Goal: Task Accomplishment & Management: Manage account settings

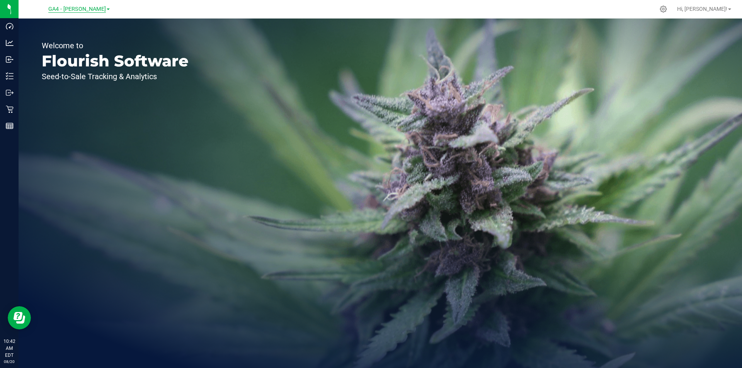
click at [91, 11] on span "GA4 - [PERSON_NAME]" at bounding box center [77, 9] width 58 height 7
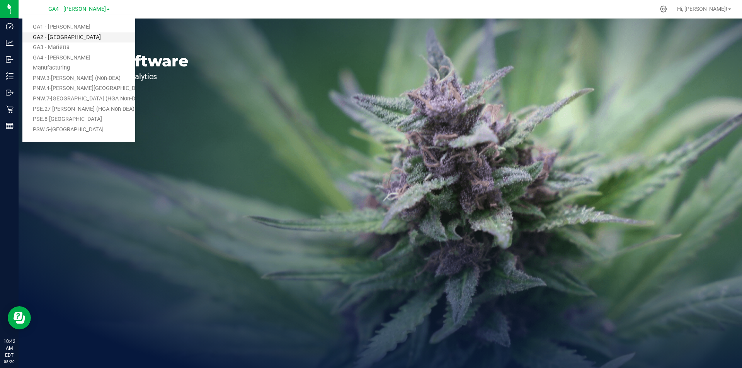
click at [66, 39] on link "GA2 - [GEOGRAPHIC_DATA]" at bounding box center [78, 37] width 113 height 10
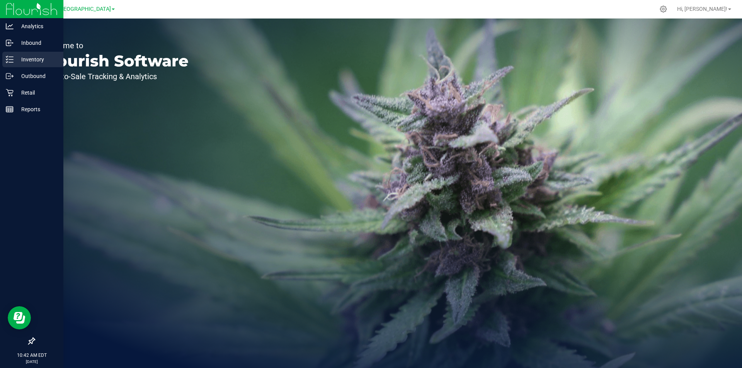
click at [36, 61] on p "Inventory" at bounding box center [37, 59] width 46 height 9
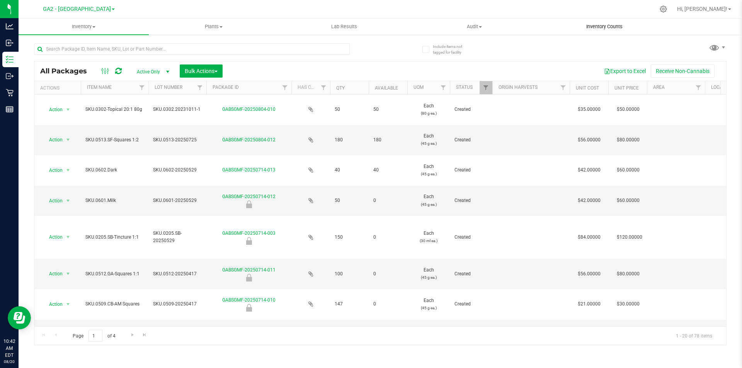
click at [607, 27] on span "Inventory Counts" at bounding box center [604, 26] width 57 height 7
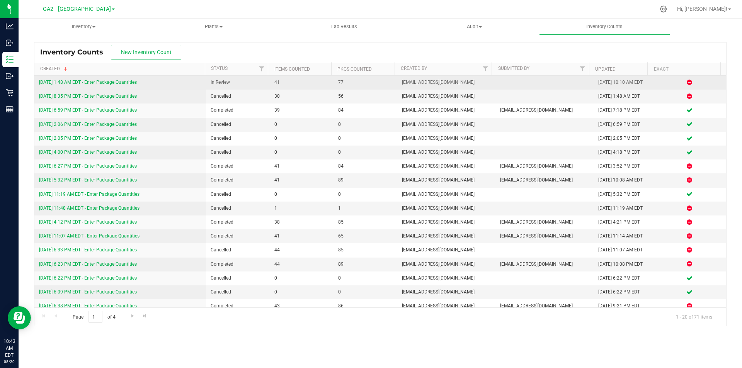
click at [79, 82] on link "[DATE] 1:48 AM EDT - Enter Package Quantities" at bounding box center [88, 82] width 98 height 5
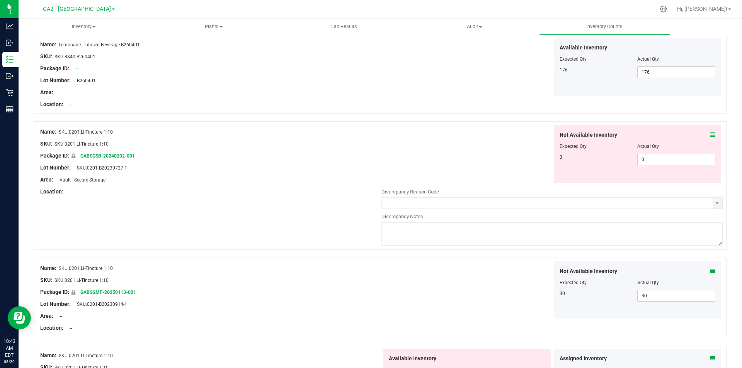
scroll to position [502, 0]
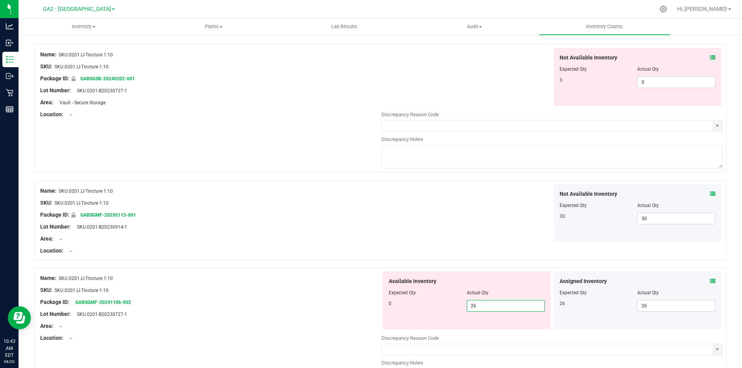
drag, startPoint x: 480, startPoint y: 308, endPoint x: 442, endPoint y: 304, distance: 38.4
click at [442, 304] on div "0 26 26" at bounding box center [467, 306] width 156 height 12
click at [304, 244] on div at bounding box center [210, 245] width 341 height 4
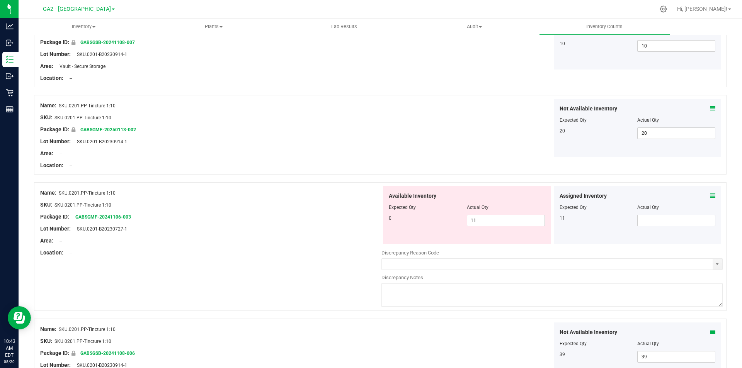
scroll to position [850, 0]
drag, startPoint x: 485, startPoint y: 222, endPoint x: 452, endPoint y: 217, distance: 32.8
click at [452, 217] on div "0 11 11" at bounding box center [467, 220] width 156 height 12
click at [659, 219] on span at bounding box center [676, 220] width 78 height 12
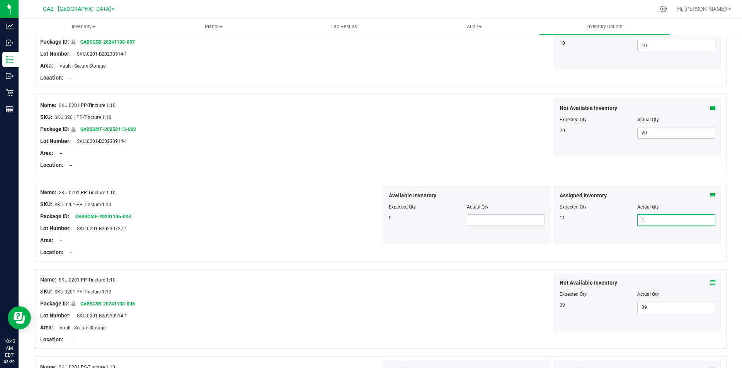
type input "11"
click at [431, 157] on div at bounding box center [551, 156] width 341 height 1
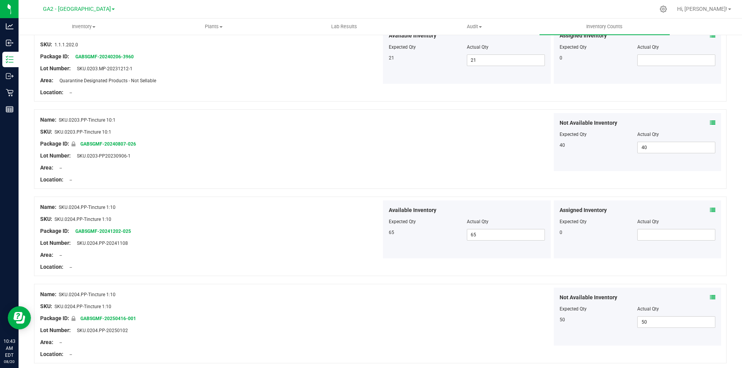
scroll to position [1563, 0]
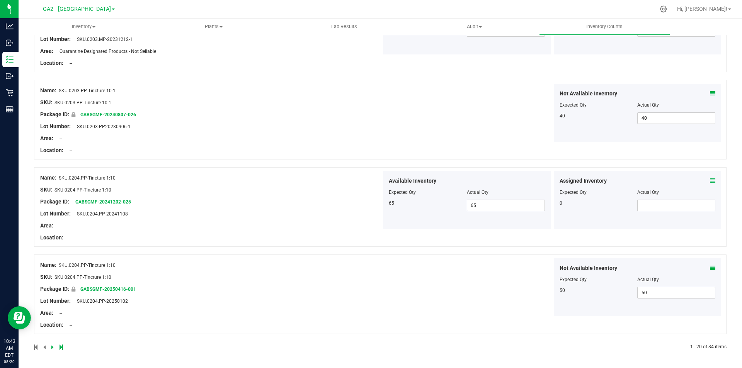
click at [51, 347] on icon at bounding box center [52, 347] width 2 height 5
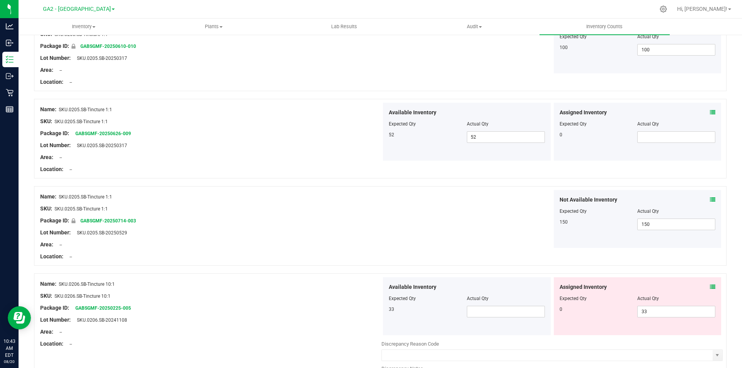
scroll to position [773, 0]
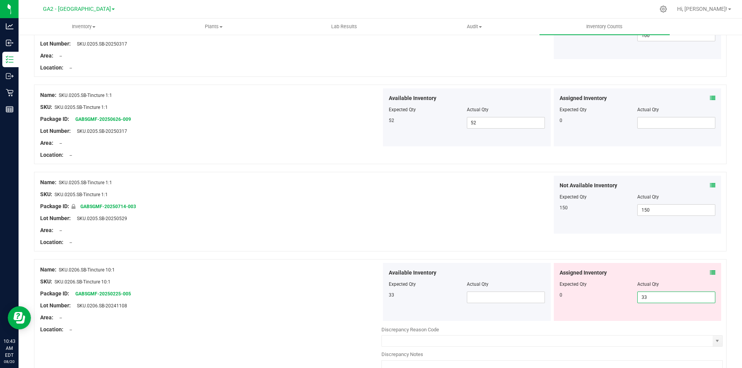
drag, startPoint x: 666, startPoint y: 297, endPoint x: 627, endPoint y: 297, distance: 39.0
click at [627, 297] on div "0 33 33" at bounding box center [638, 298] width 156 height 12
click at [490, 299] on span at bounding box center [506, 298] width 78 height 12
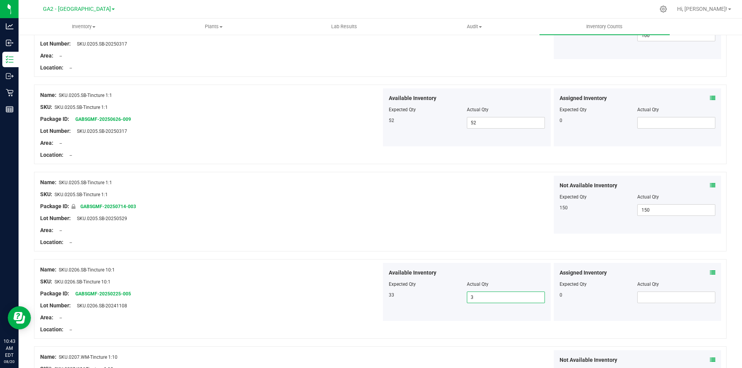
type input "33"
click at [259, 229] on div "Area: --" at bounding box center [210, 230] width 341 height 8
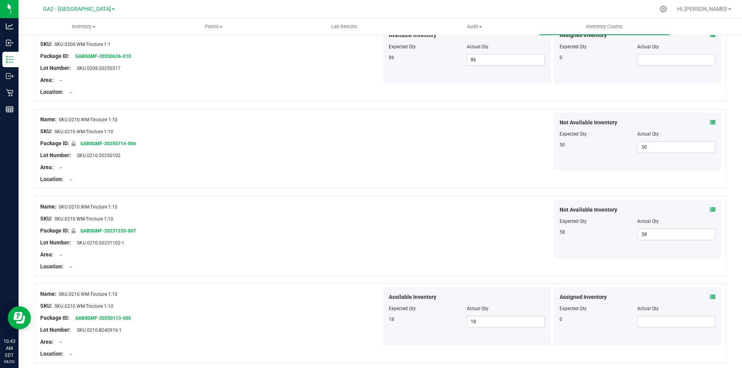
scroll to position [1563, 0]
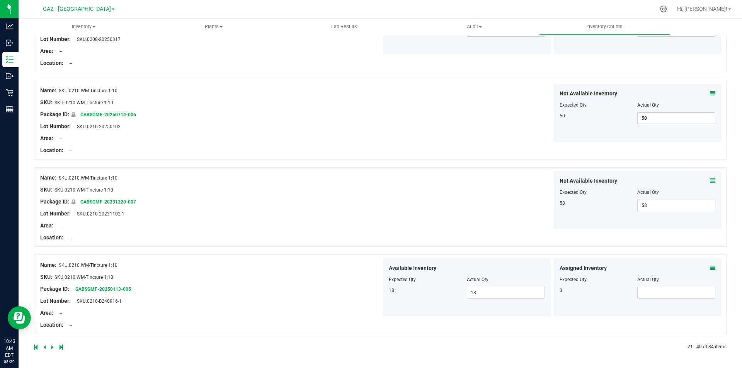
click at [52, 349] on icon at bounding box center [52, 347] width 2 height 5
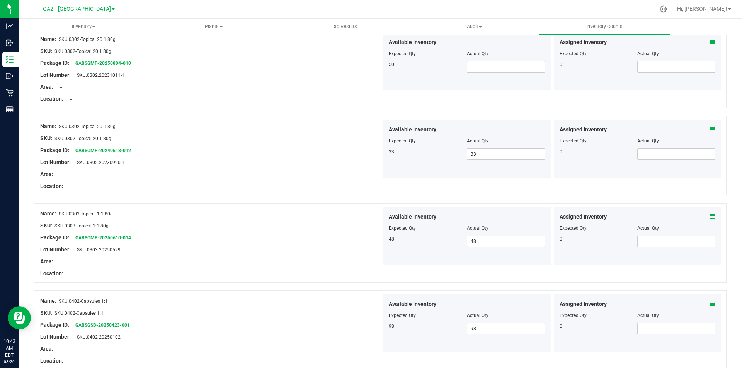
scroll to position [1314, 0]
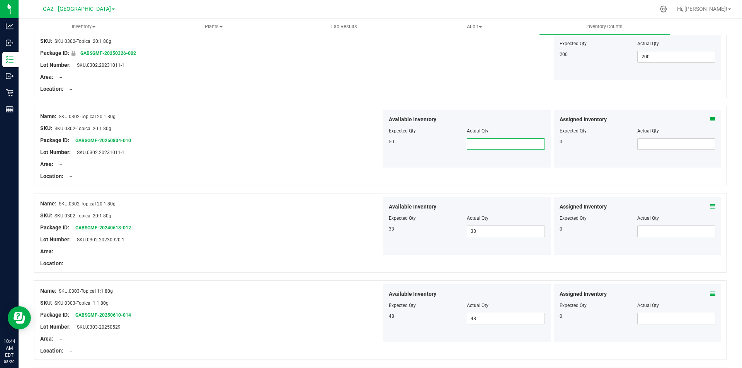
click at [475, 147] on span at bounding box center [506, 144] width 78 height 12
type input "50"
click at [325, 151] on div "Lot Number: SKU.0302.20231011-1" at bounding box center [210, 152] width 341 height 8
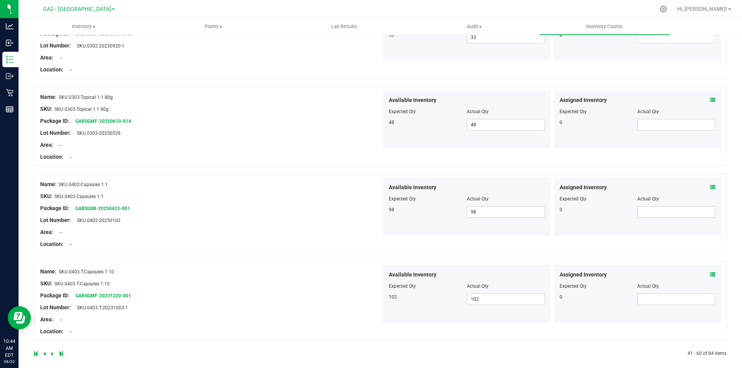
scroll to position [1514, 0]
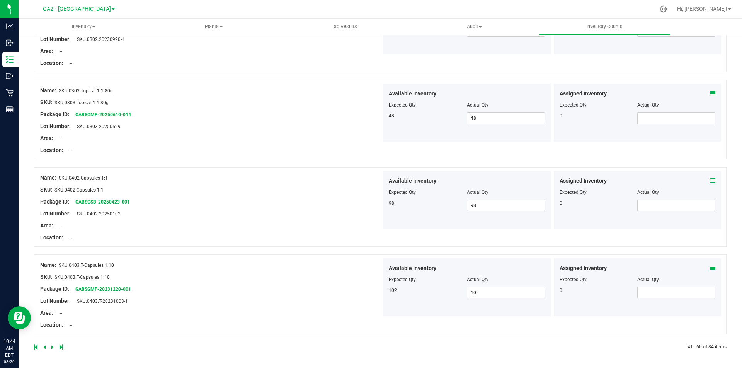
click at [52, 347] on icon at bounding box center [52, 347] width 2 height 5
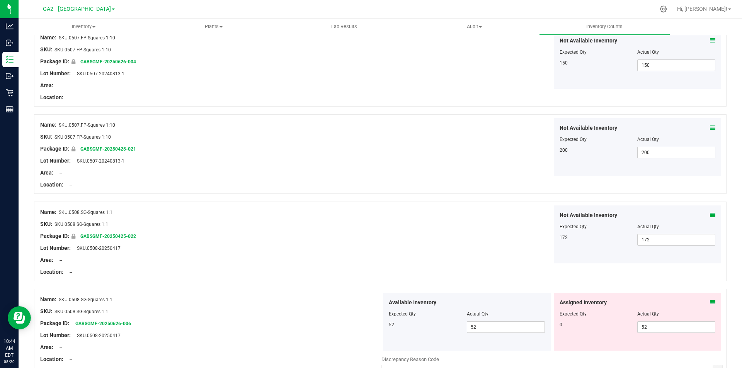
scroll to position [464, 0]
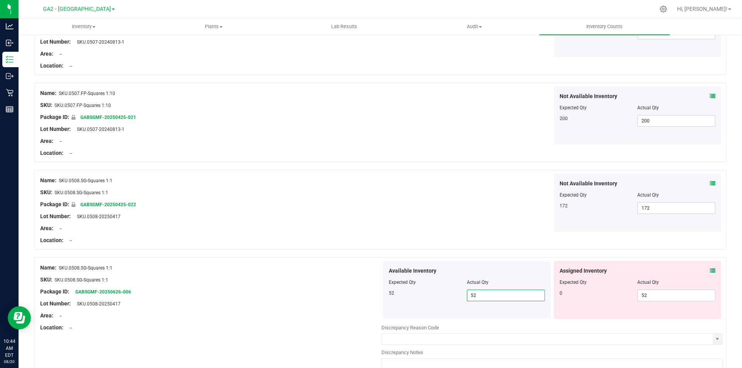
drag, startPoint x: 480, startPoint y: 294, endPoint x: 456, endPoint y: 293, distance: 24.4
click at [456, 293] on div "52 52 52" at bounding box center [467, 296] width 156 height 12
drag, startPoint x: 662, startPoint y: 297, endPoint x: 529, endPoint y: 240, distance: 144.7
click at [616, 292] on div "0 52 52" at bounding box center [638, 296] width 156 height 12
click at [423, 206] on div "Not Available Inventory Expected Qty Actual Qty 172 172 172" at bounding box center [551, 203] width 341 height 58
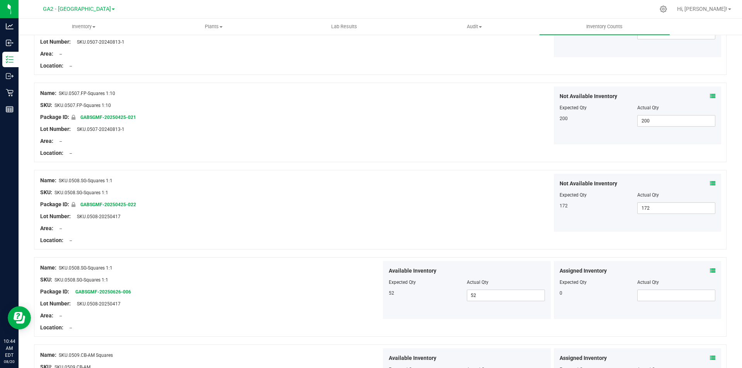
click at [248, 223] on div at bounding box center [210, 223] width 341 height 4
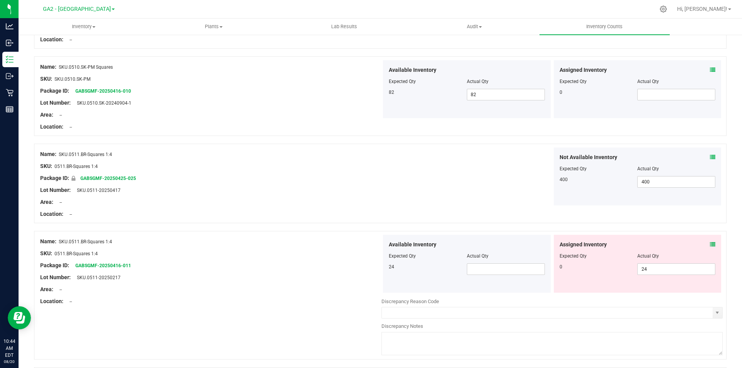
scroll to position [1082, 0]
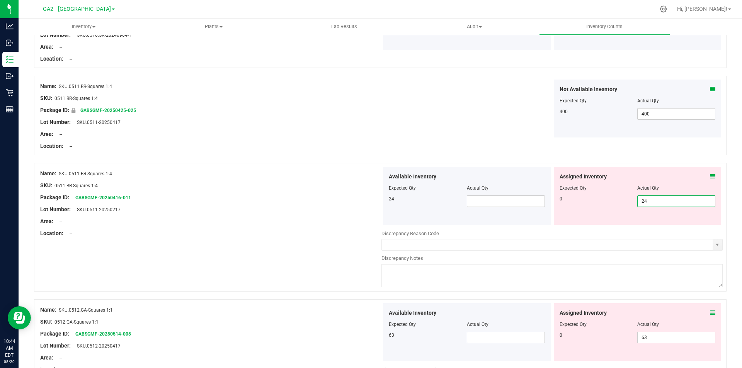
drag, startPoint x: 651, startPoint y: 200, endPoint x: 625, endPoint y: 198, distance: 26.0
click at [625, 198] on div "0 24 24" at bounding box center [638, 202] width 156 height 12
click at [478, 198] on span at bounding box center [506, 202] width 78 height 12
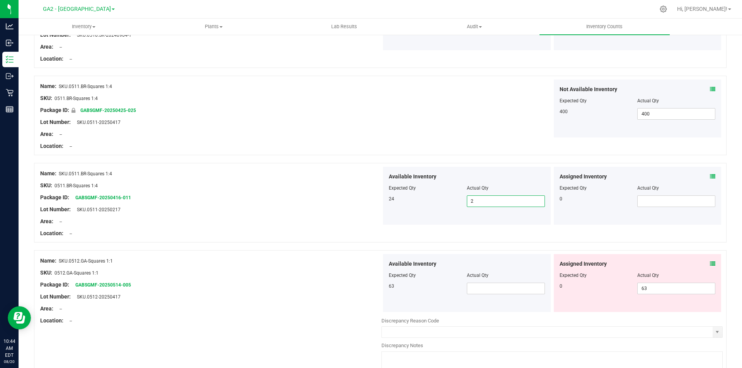
type input "24"
click at [249, 172] on div "Name: SKU.0511.BR-Squares 1:4" at bounding box center [210, 174] width 341 height 8
drag, startPoint x: 650, startPoint y: 292, endPoint x: 607, endPoint y: 287, distance: 42.4
click at [607, 287] on div "0 63 63" at bounding box center [638, 289] width 156 height 12
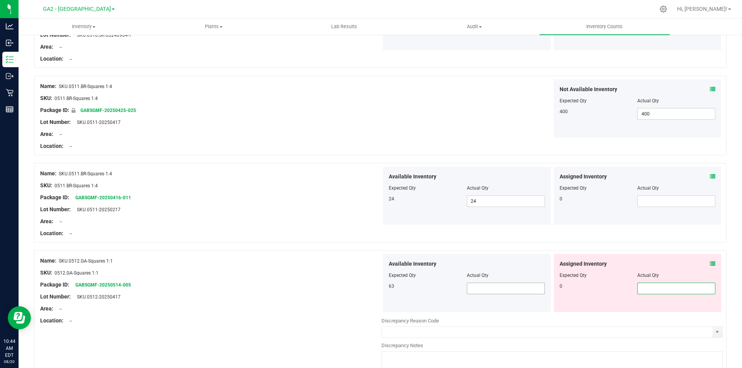
click at [480, 287] on span at bounding box center [506, 289] width 78 height 12
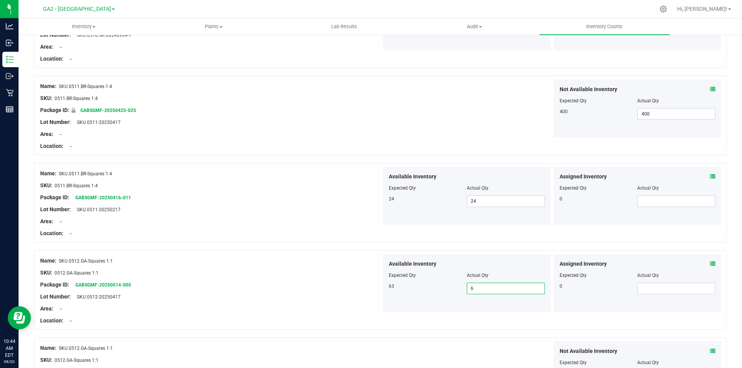
type input "63"
click at [245, 218] on div "Area: --" at bounding box center [210, 222] width 341 height 8
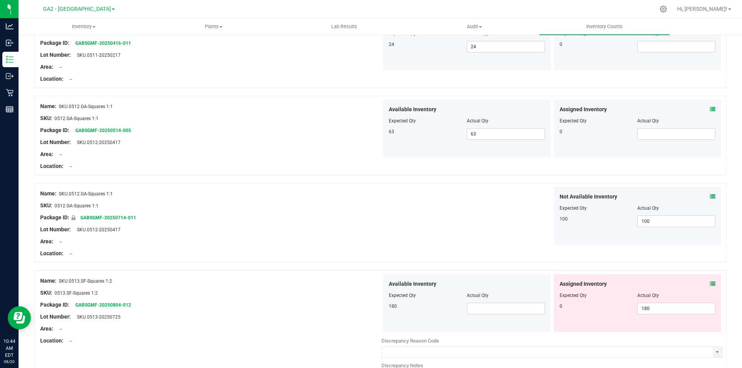
scroll to position [1352, 0]
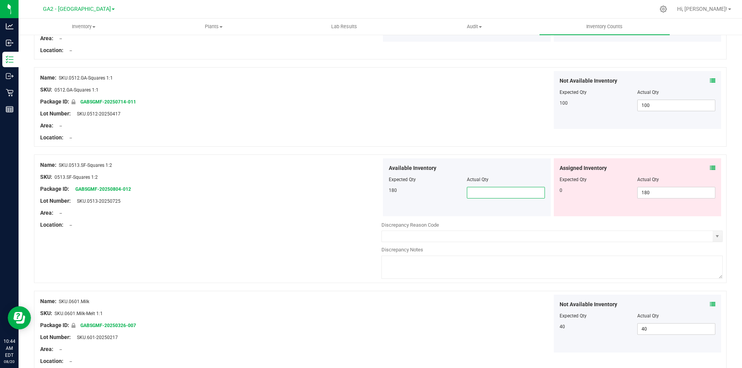
click at [475, 194] on span at bounding box center [506, 193] width 78 height 12
type input "180"
drag, startPoint x: 632, startPoint y: 191, endPoint x: 605, endPoint y: 190, distance: 26.7
click at [606, 191] on div "0 180 180" at bounding box center [638, 193] width 156 height 12
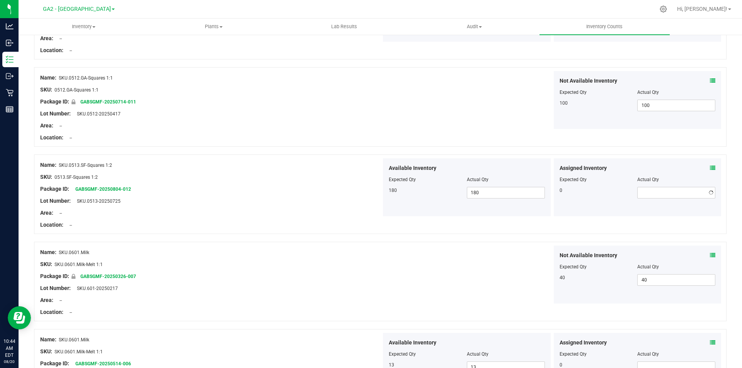
click at [315, 177] on div "SKU: 0513.SF-Squares 1:2" at bounding box center [210, 177] width 341 height 8
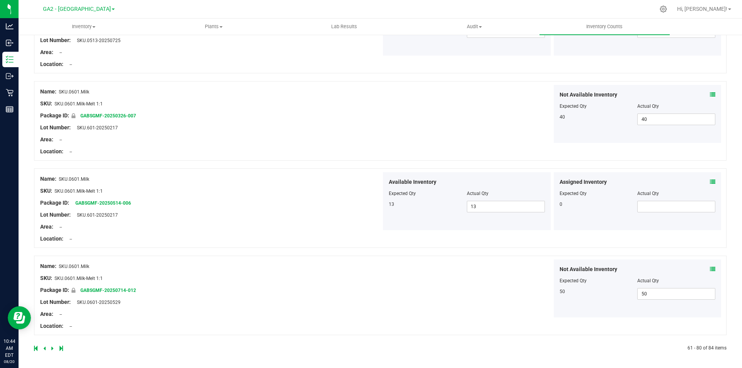
scroll to position [1514, 0]
click at [53, 347] on icon at bounding box center [52, 347] width 2 height 5
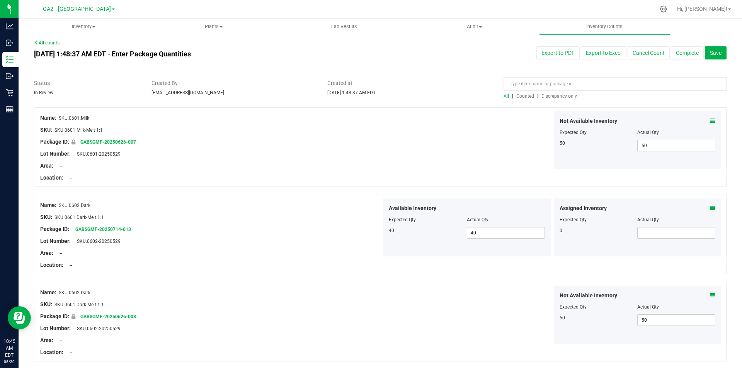
scroll to position [0, 0]
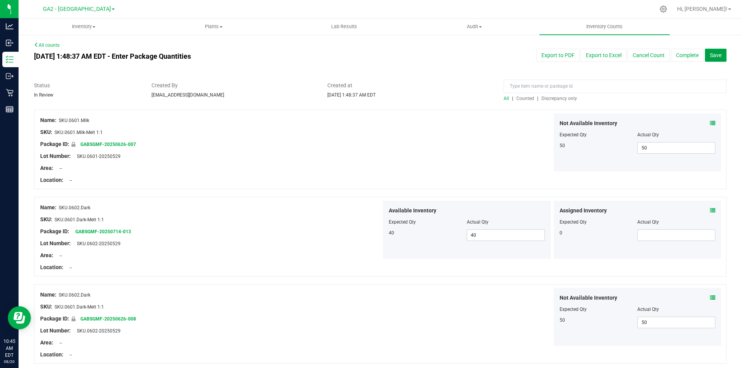
click at [712, 56] on span "Save" at bounding box center [716, 55] width 12 height 6
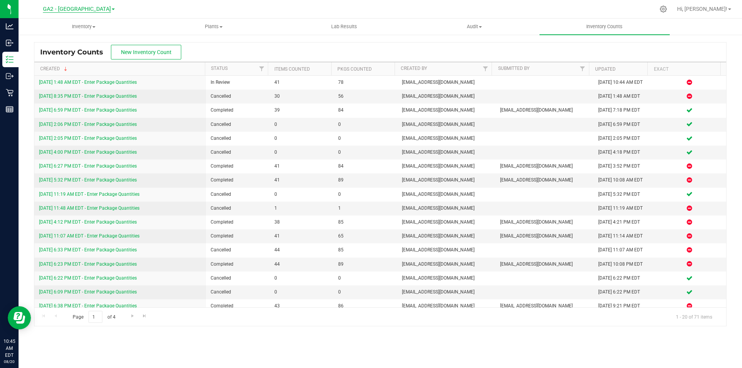
click at [91, 10] on span "GA2 - [GEOGRAPHIC_DATA]" at bounding box center [77, 9] width 68 height 7
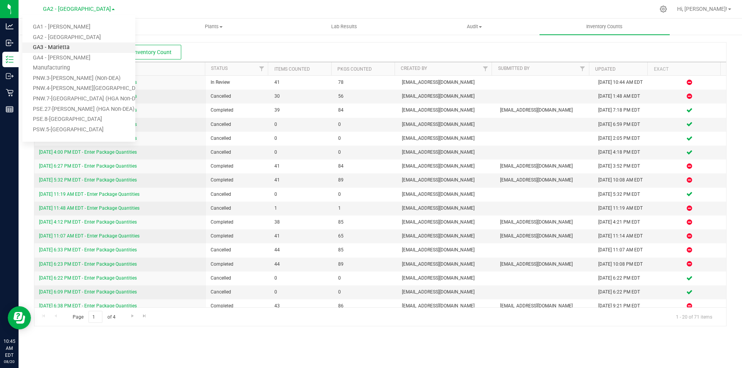
click at [59, 44] on link "GA3 - Marietta" at bounding box center [78, 48] width 113 height 10
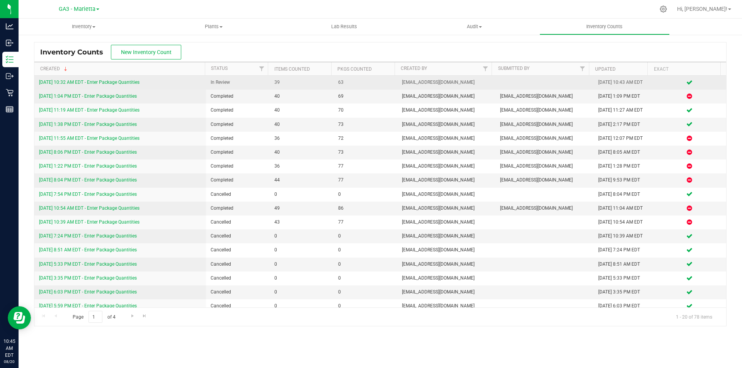
click at [111, 82] on link "[DATE] 10:32 AM EDT - Enter Package Quantities" at bounding box center [89, 82] width 100 height 5
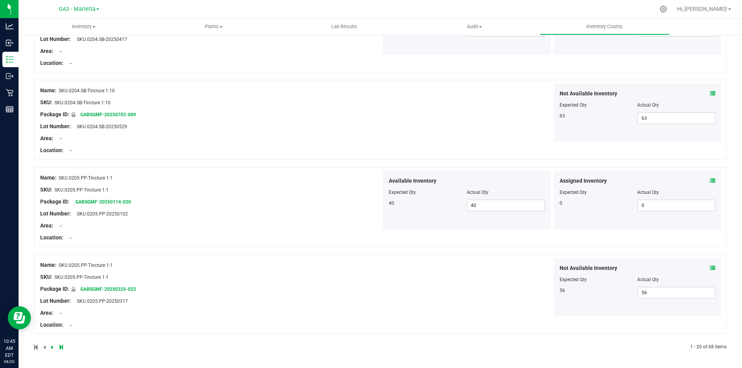
scroll to position [1514, 0]
click at [51, 347] on icon at bounding box center [52, 347] width 2 height 5
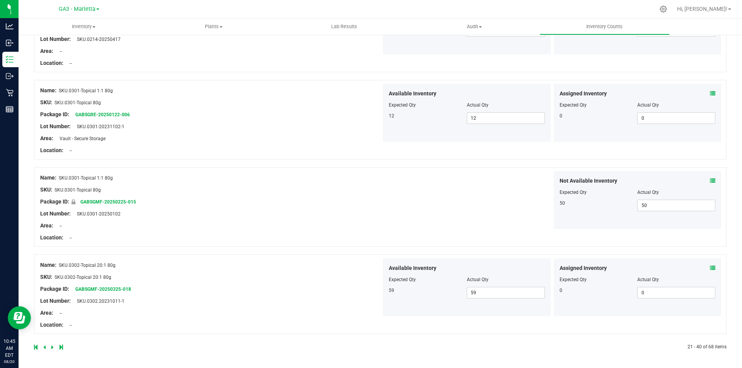
click at [52, 349] on icon at bounding box center [52, 347] width 2 height 5
click at [51, 345] on icon at bounding box center [52, 347] width 2 height 5
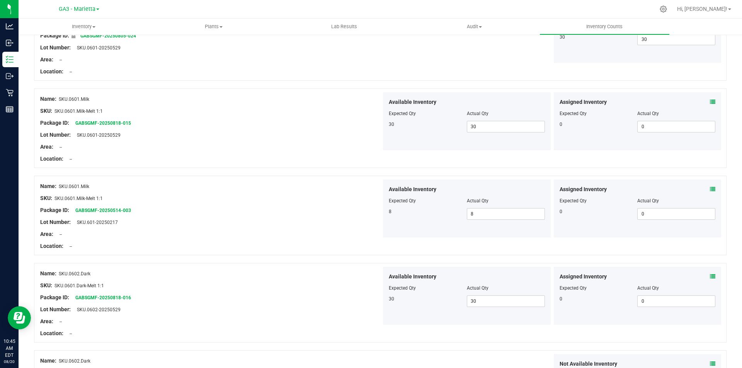
scroll to position [0, 0]
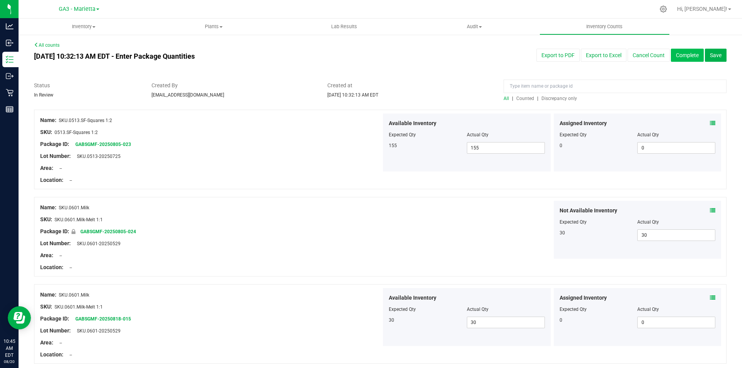
click at [685, 56] on button "Complete" at bounding box center [687, 55] width 33 height 13
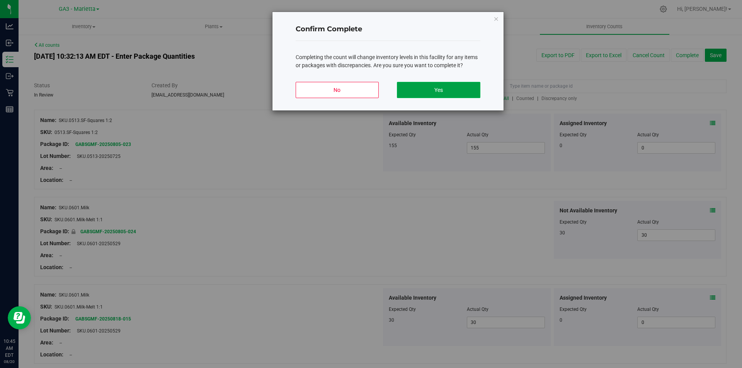
click at [443, 90] on button "Yes" at bounding box center [438, 90] width 83 height 16
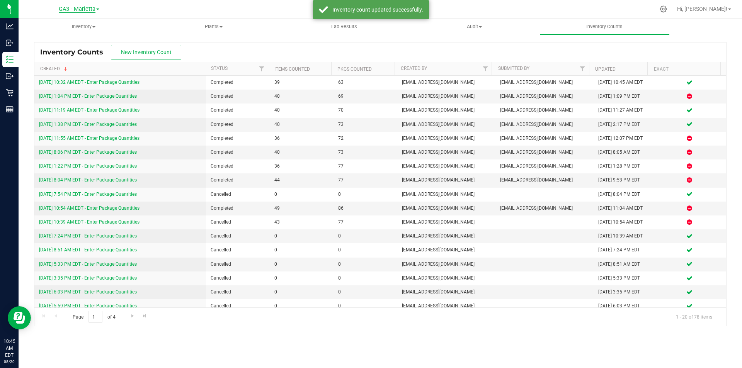
click at [82, 8] on span "GA3 - Marietta" at bounding box center [77, 9] width 37 height 7
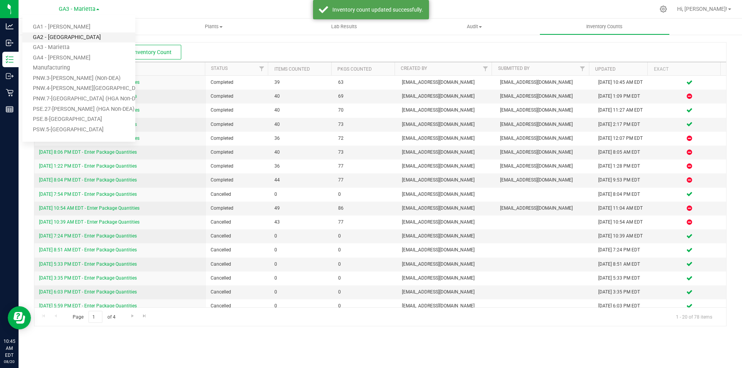
click at [78, 38] on link "GA2 - [GEOGRAPHIC_DATA]" at bounding box center [78, 37] width 113 height 10
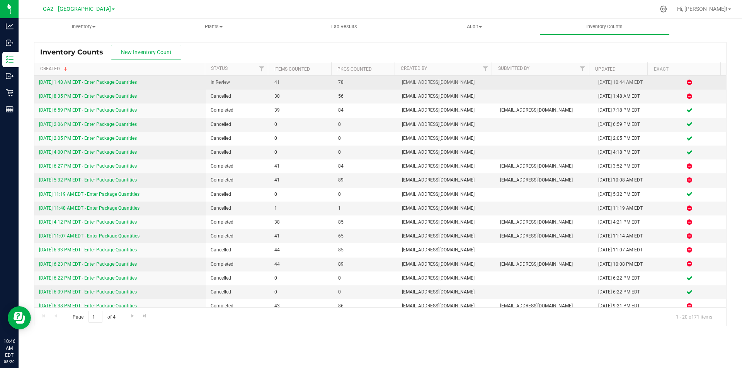
click at [127, 82] on link "[DATE] 1:48 AM EDT - Enter Package Quantities" at bounding box center [88, 82] width 98 height 5
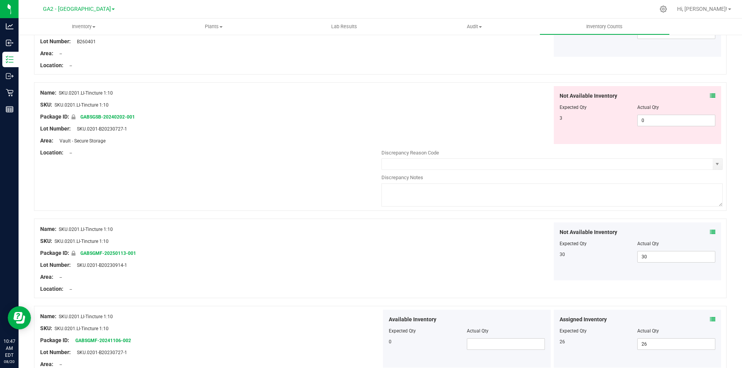
scroll to position [464, 0]
drag, startPoint x: 713, startPoint y: 163, endPoint x: 646, endPoint y: 160, distance: 66.1
click at [714, 163] on span "select" at bounding box center [717, 165] width 6 height 6
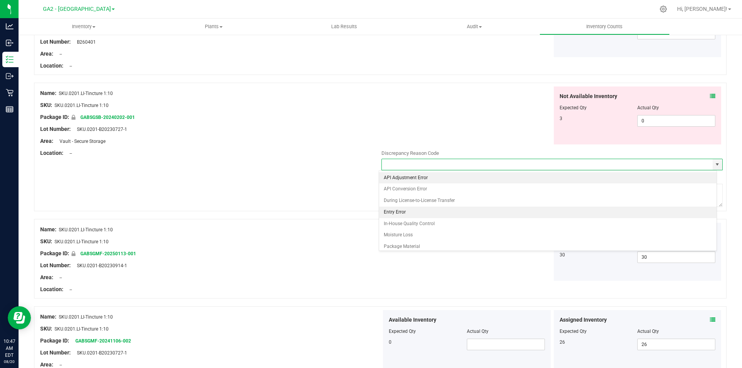
click at [399, 210] on li "Entry Error" at bounding box center [548, 213] width 338 height 12
type input "Entry Error"
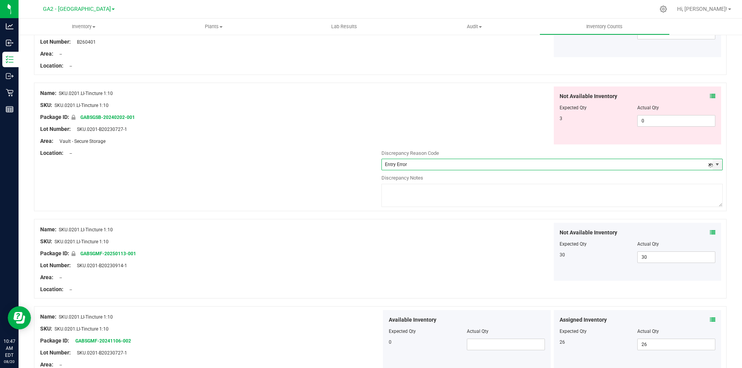
click at [258, 181] on div "Name: SKU.0201.LI-Tincture 1:10 SKU: SKU.0201.LI-Tincture 1:10 Package ID: GABS…" at bounding box center [380, 147] width 692 height 129
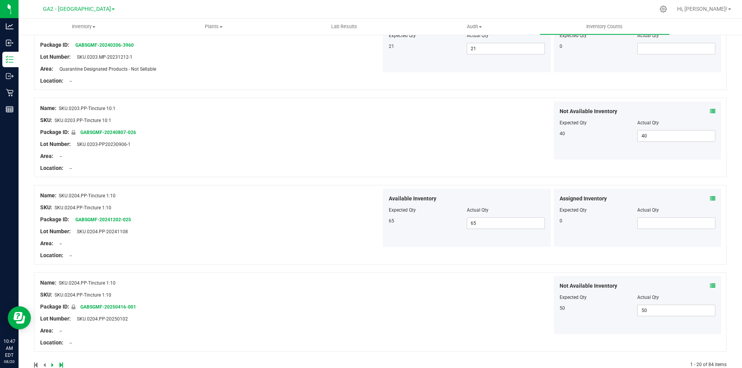
scroll to position [1563, 0]
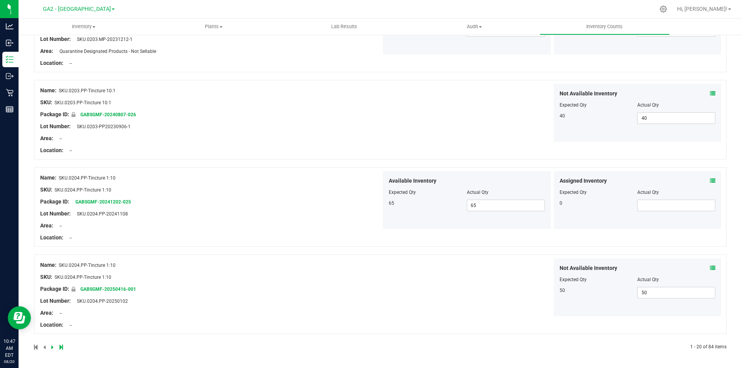
click at [52, 347] on icon at bounding box center [52, 347] width 2 height 5
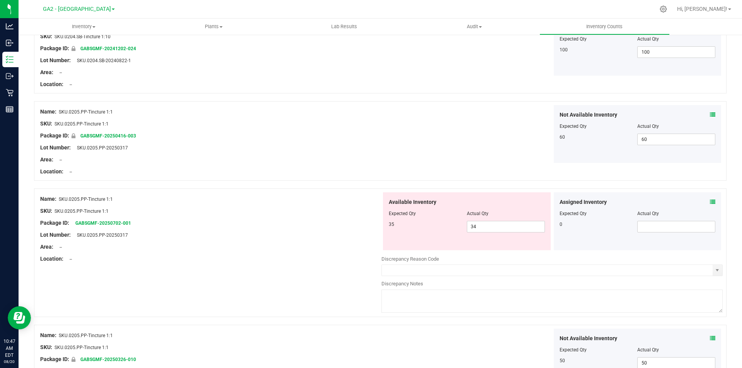
scroll to position [348, 0]
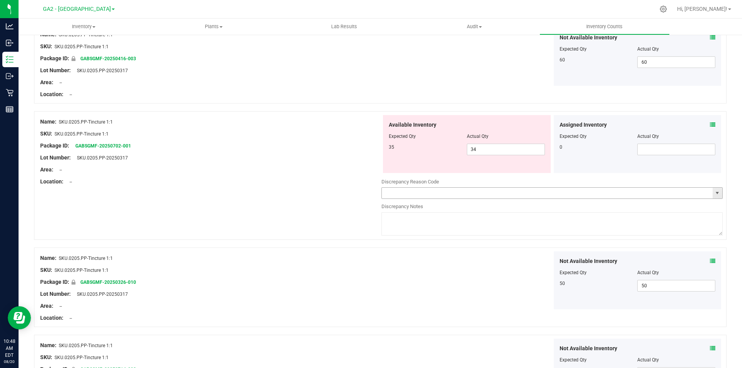
click at [714, 191] on span "select" at bounding box center [717, 193] width 6 height 6
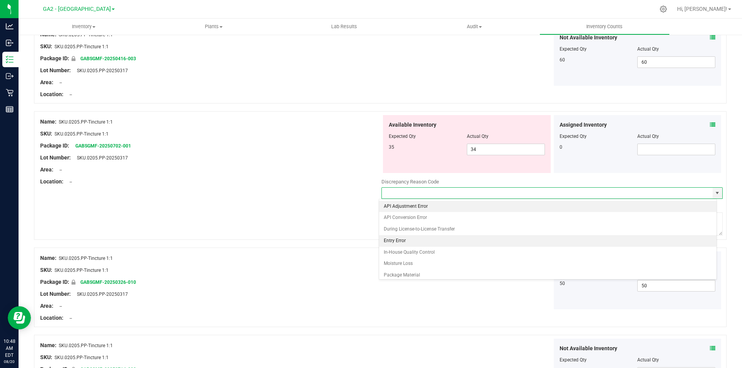
click at [396, 242] on li "Entry Error" at bounding box center [548, 241] width 338 height 12
type input "Entry Error"
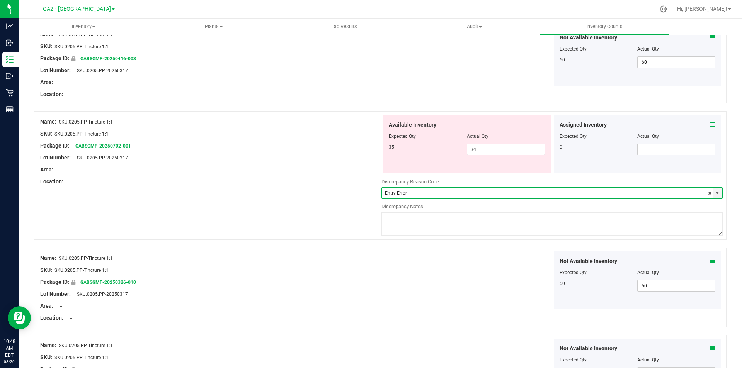
click at [307, 191] on div "Name: SKU.0205.PP-Tincture 1:1 SKU: SKU.0205.PP-Tincture 1:1 Package ID: GABSGM…" at bounding box center [380, 175] width 692 height 129
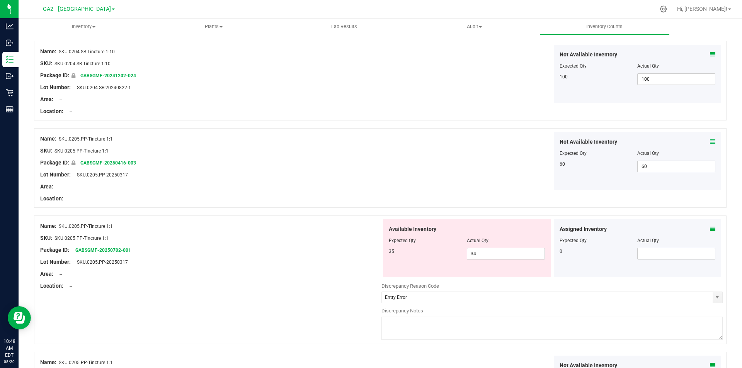
scroll to position [0, 0]
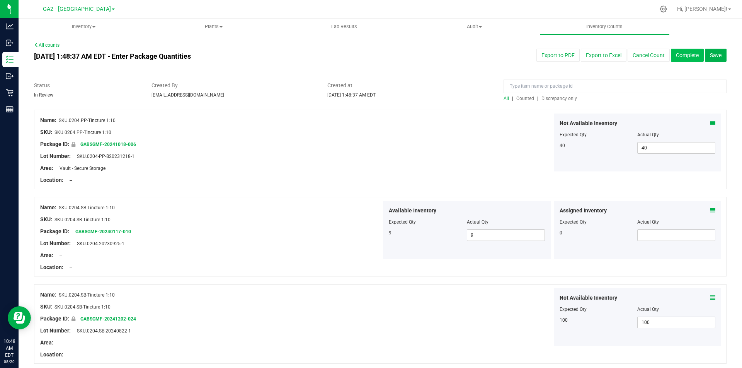
click at [681, 53] on button "Complete" at bounding box center [687, 55] width 33 height 13
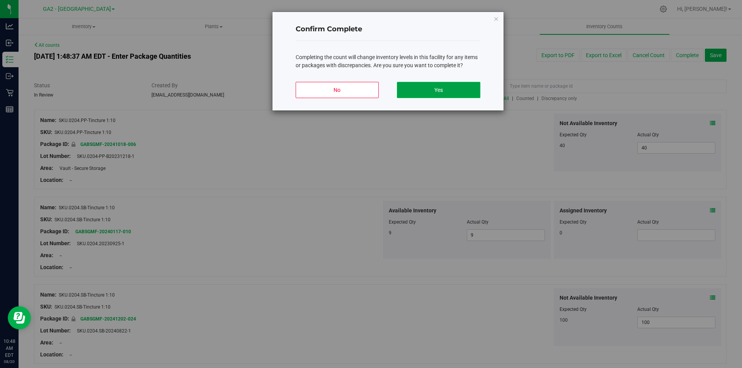
click at [442, 91] on button "Yes" at bounding box center [438, 90] width 83 height 16
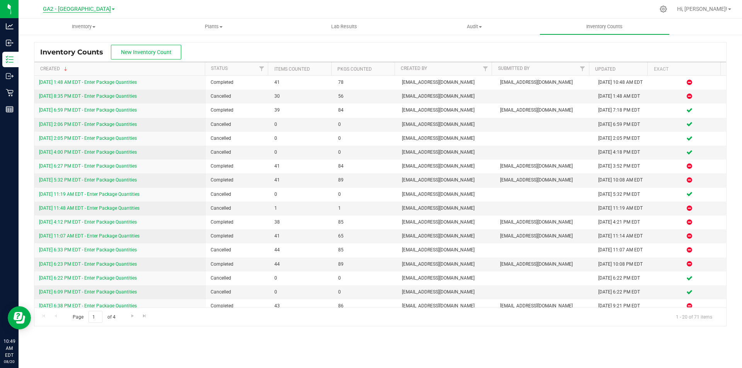
click at [92, 8] on span "GA2 - [GEOGRAPHIC_DATA]" at bounding box center [77, 9] width 68 height 7
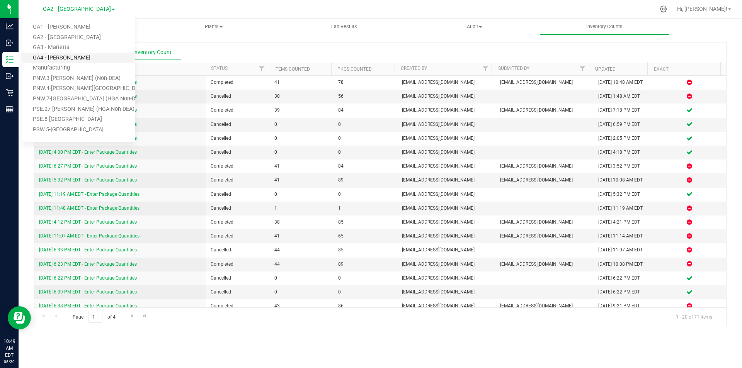
click at [53, 54] on link "GA4 - [PERSON_NAME]" at bounding box center [78, 58] width 113 height 10
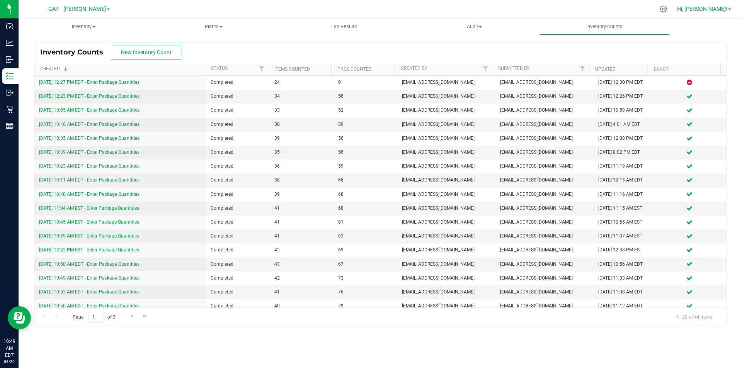
click at [717, 10] on span "Hi, [PERSON_NAME]!" at bounding box center [702, 9] width 50 height 6
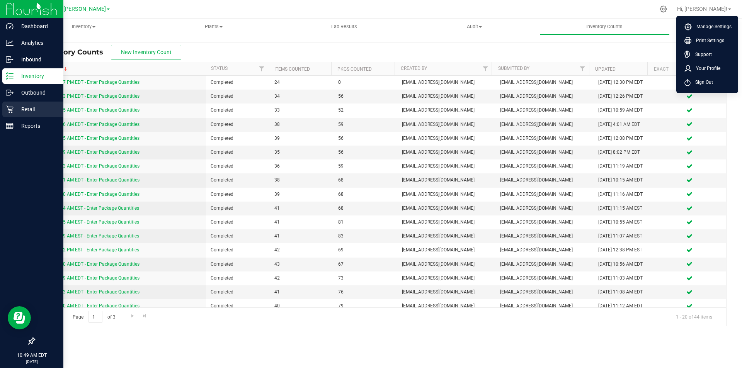
click at [25, 104] on div "Retail" at bounding box center [32, 109] width 61 height 15
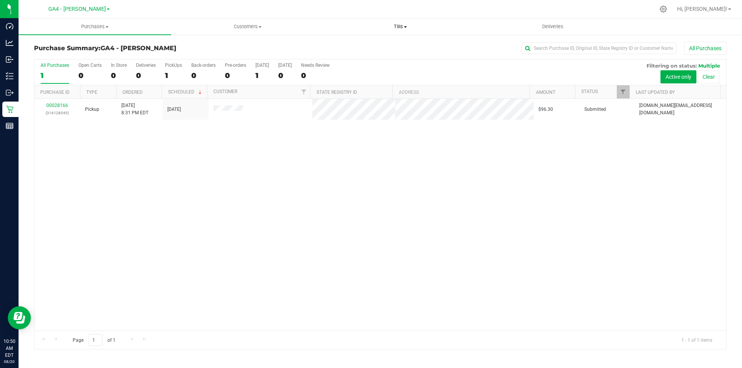
click at [399, 27] on span "Tills" at bounding box center [400, 26] width 152 height 7
click at [353, 43] on li "Manage tills" at bounding box center [400, 46] width 153 height 9
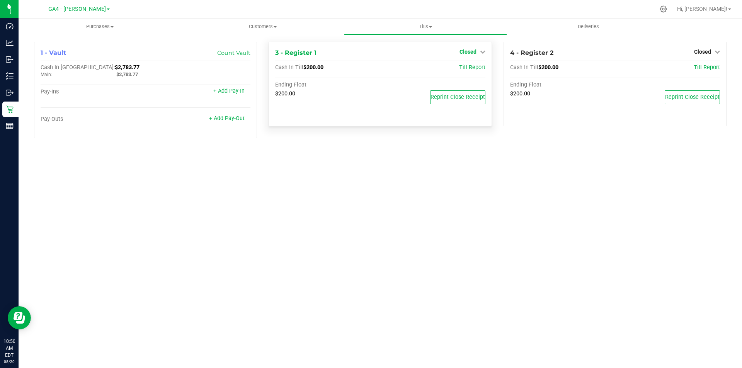
click at [474, 53] on span "Closed" at bounding box center [467, 52] width 17 height 6
click at [460, 68] on link "Open Till" at bounding box center [468, 68] width 20 height 6
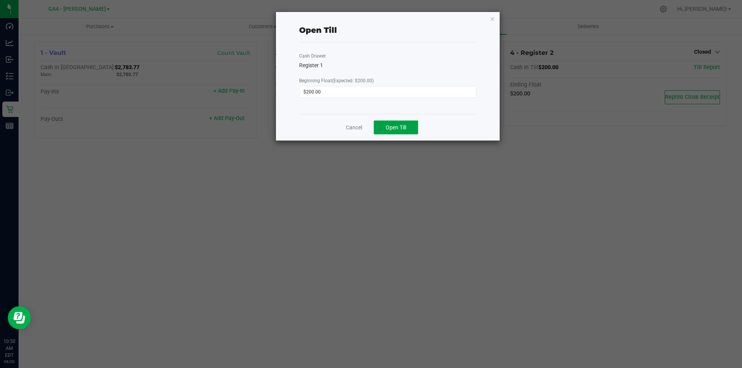
click at [392, 129] on span "Open Till" at bounding box center [396, 127] width 20 height 6
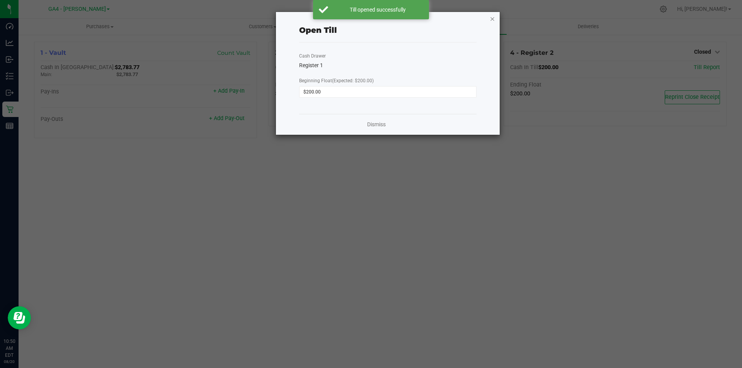
click at [493, 18] on icon "button" at bounding box center [492, 18] width 5 height 9
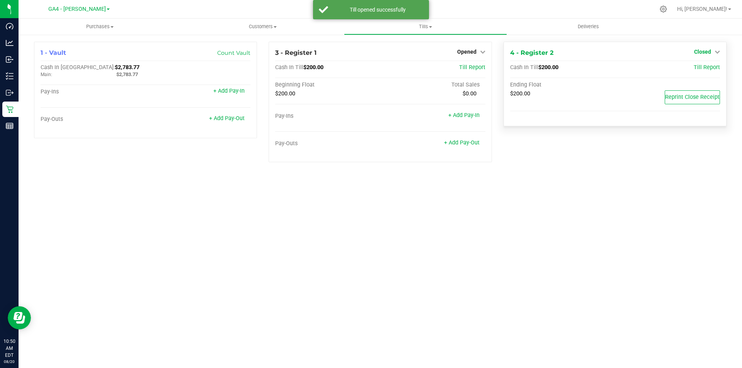
click at [700, 51] on span "Closed" at bounding box center [702, 52] width 17 height 6
click at [698, 70] on link "Open Till" at bounding box center [702, 68] width 20 height 6
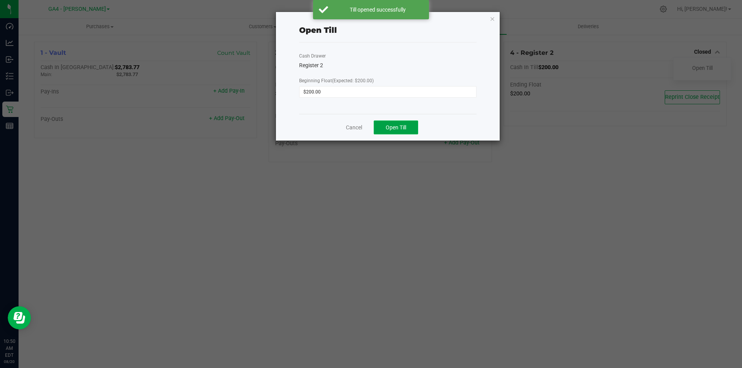
click at [398, 122] on button "Open Till" at bounding box center [396, 128] width 44 height 14
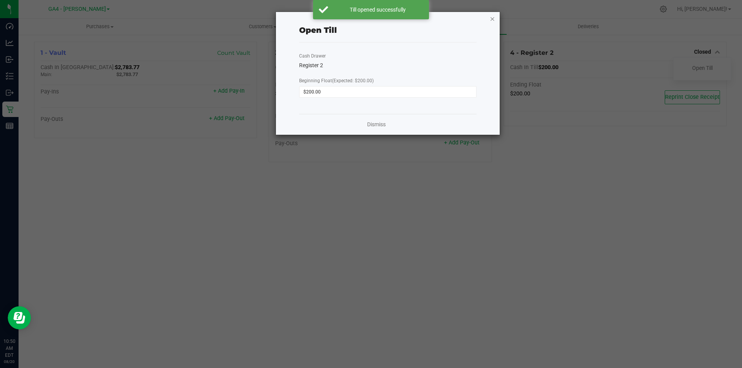
click at [491, 17] on icon "button" at bounding box center [492, 18] width 5 height 9
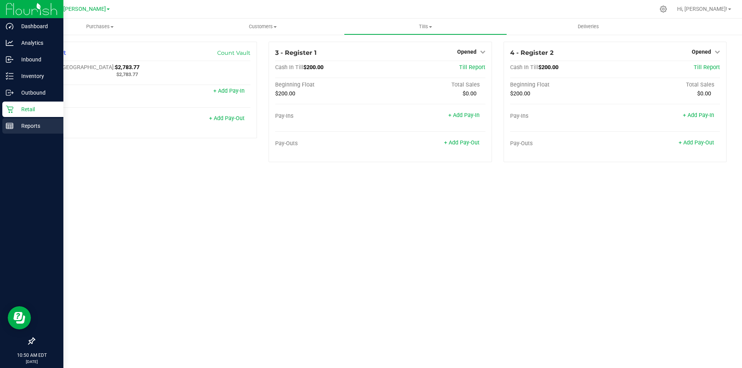
click at [30, 125] on p "Reports" at bounding box center [37, 125] width 46 height 9
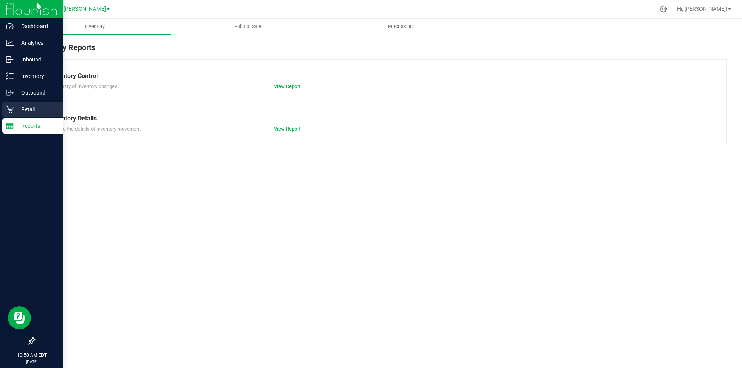
click at [23, 105] on p "Retail" at bounding box center [37, 109] width 46 height 9
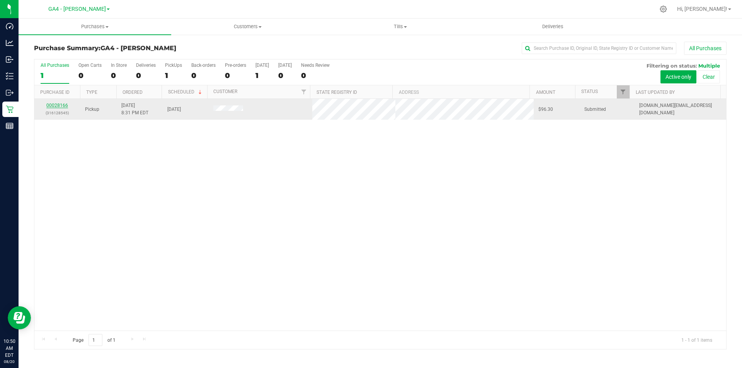
click at [53, 104] on link "00028166" at bounding box center [57, 105] width 22 height 5
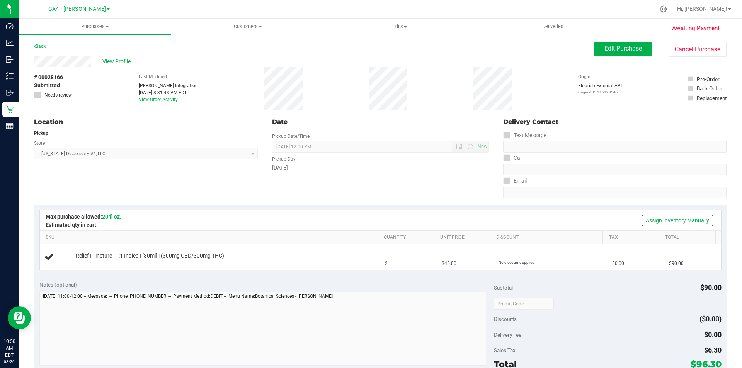
click at [673, 221] on link "Assign Inventory Manually" at bounding box center [677, 220] width 73 height 13
click at [82, 260] on link "Add Package" at bounding box center [90, 261] width 28 height 5
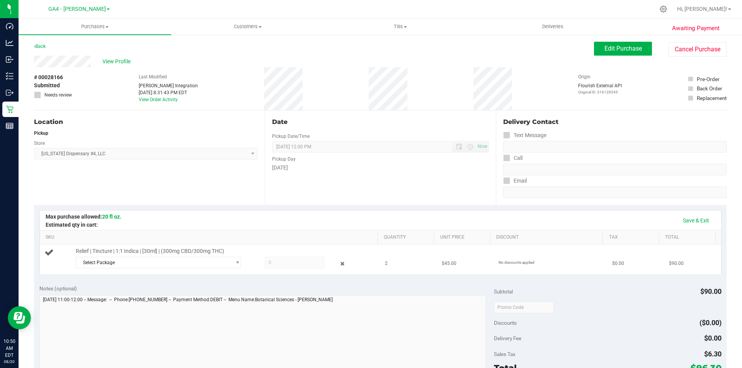
click at [239, 265] on div "Select Package GABSGRT-20250819-001" at bounding box center [163, 263] width 174 height 12
click at [231, 265] on span "select" at bounding box center [236, 262] width 10 height 11
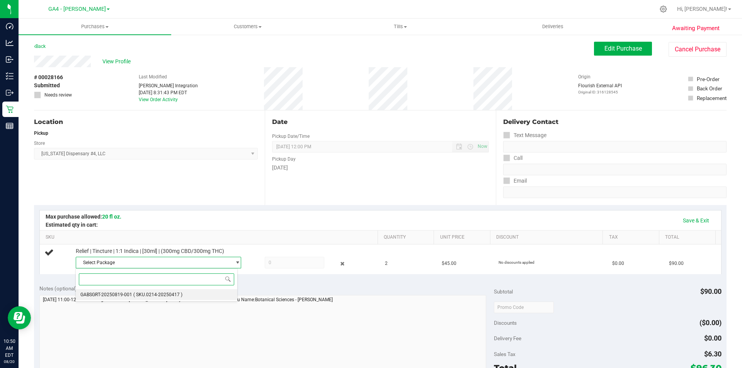
click at [161, 295] on span "( SKU.0214-20250417 )" at bounding box center [157, 294] width 49 height 5
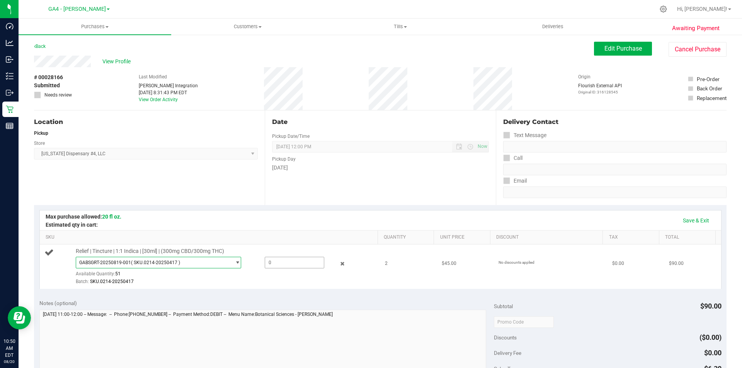
click at [265, 265] on span at bounding box center [295, 263] width 60 height 12
type input "2"
type input "2.0000"
click at [292, 223] on div "Save & Exit" at bounding box center [380, 220] width 667 height 13
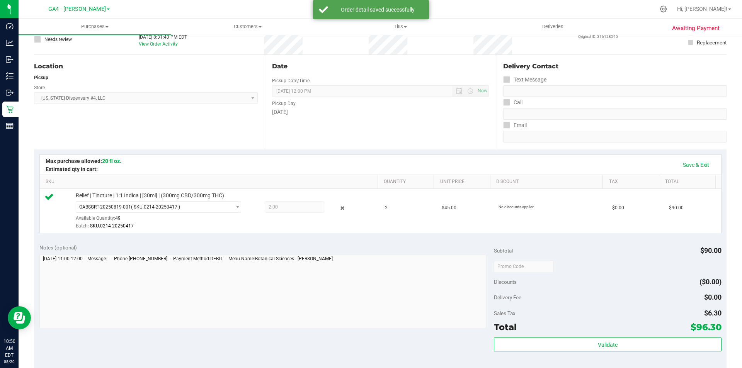
scroll to position [155, 0]
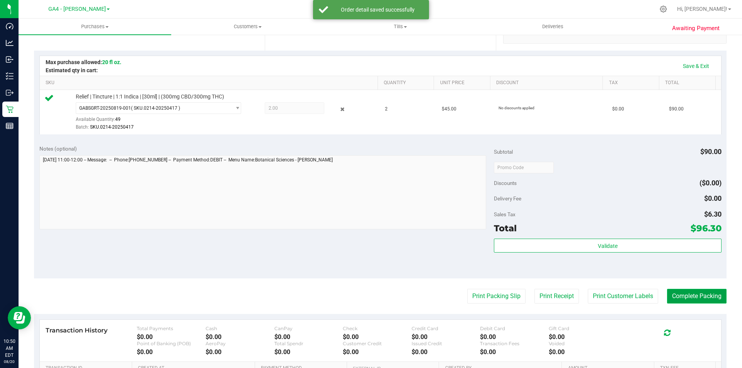
click at [679, 296] on button "Complete Packing" at bounding box center [697, 296] width 60 height 15
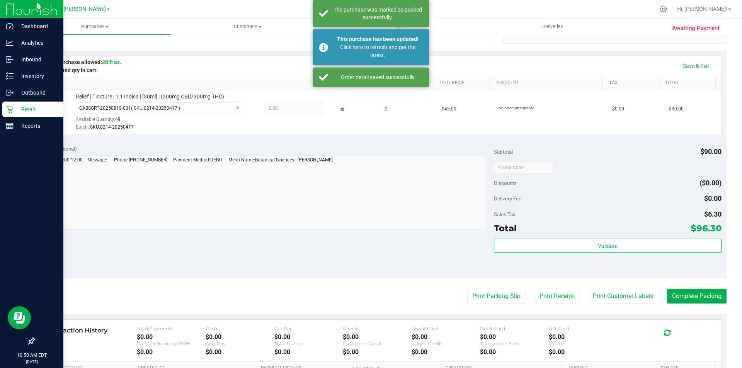
click at [22, 9] on img at bounding box center [32, 9] width 52 height 18
